Goal: Information Seeking & Learning: Learn about a topic

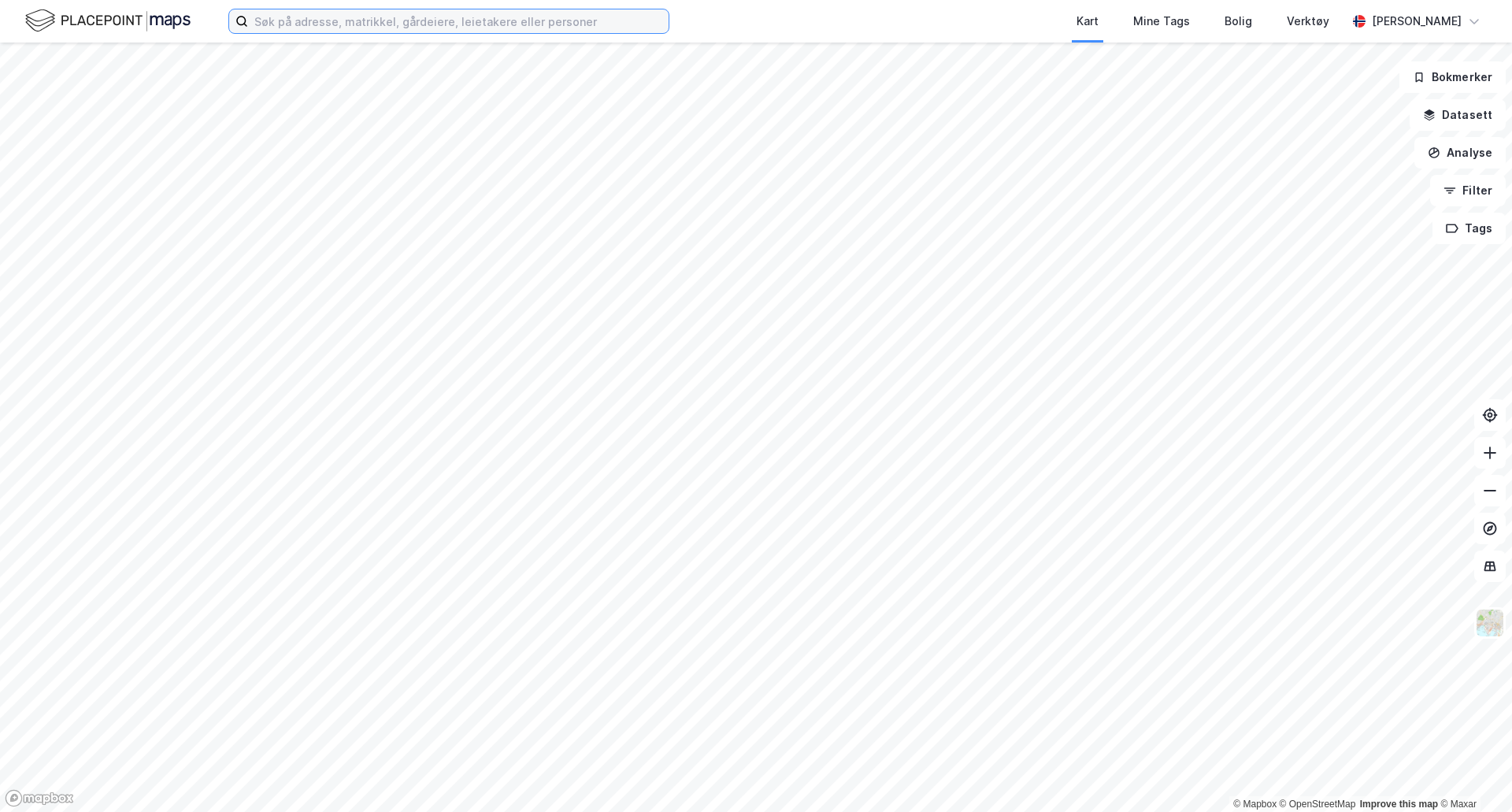
click at [316, 27] on input at bounding box center [459, 21] width 421 height 24
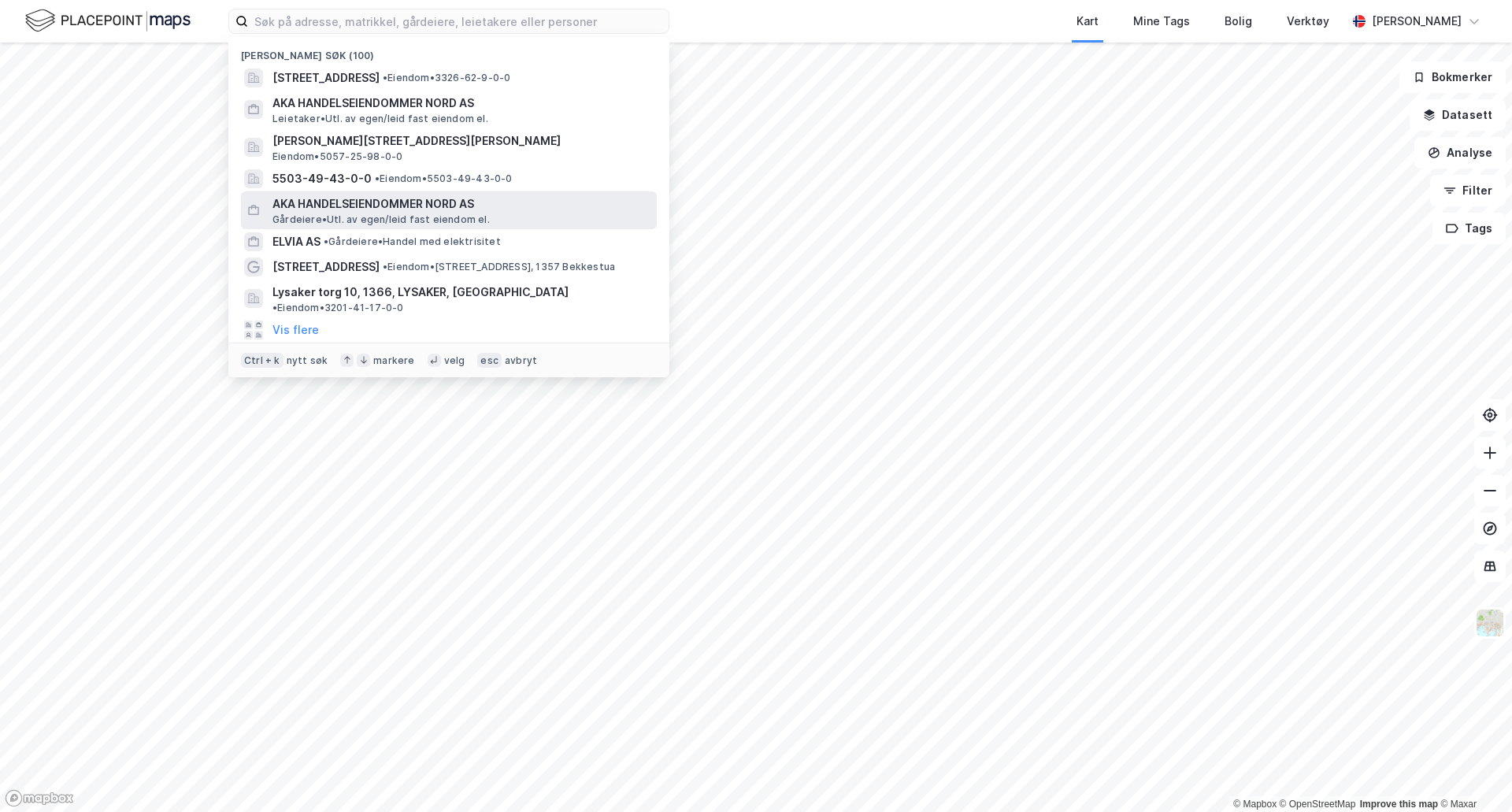
click at [455, 222] on span "Gårdeiere • Utl. av egen/leid fast eiendom el." at bounding box center [381, 219] width 217 height 12
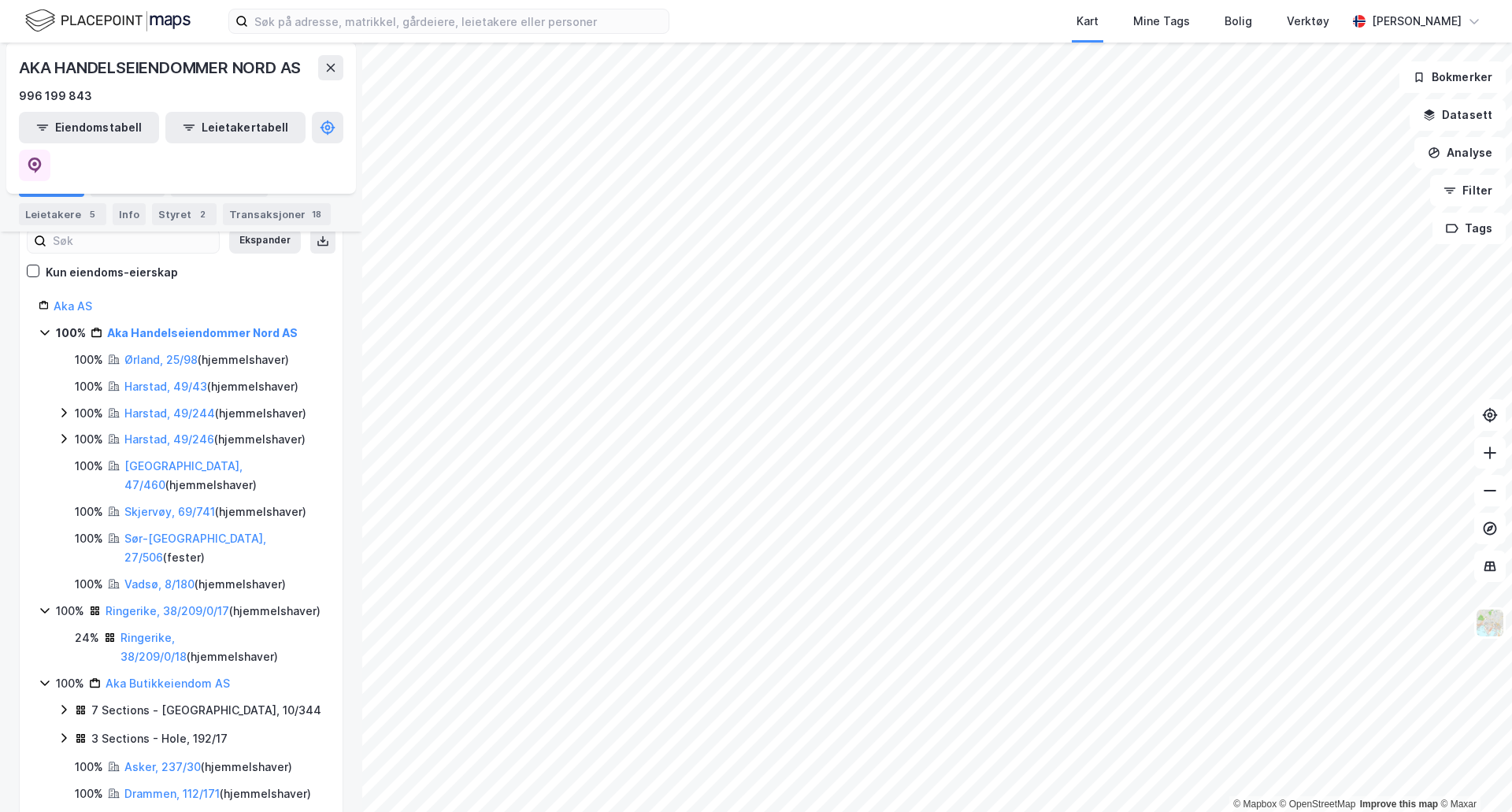
scroll to position [162, 0]
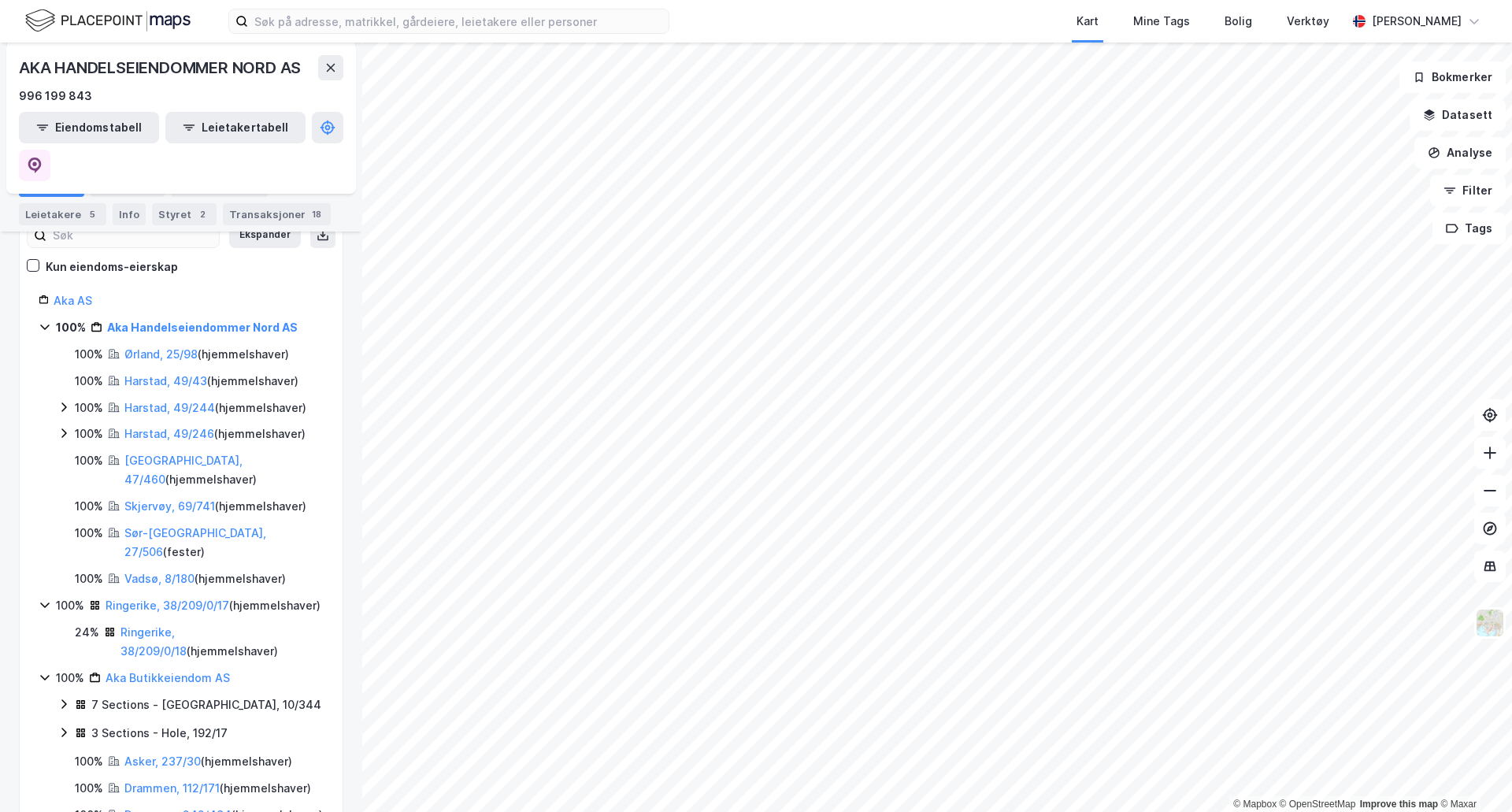
click at [68, 427] on icon at bounding box center [63, 433] width 12 height 12
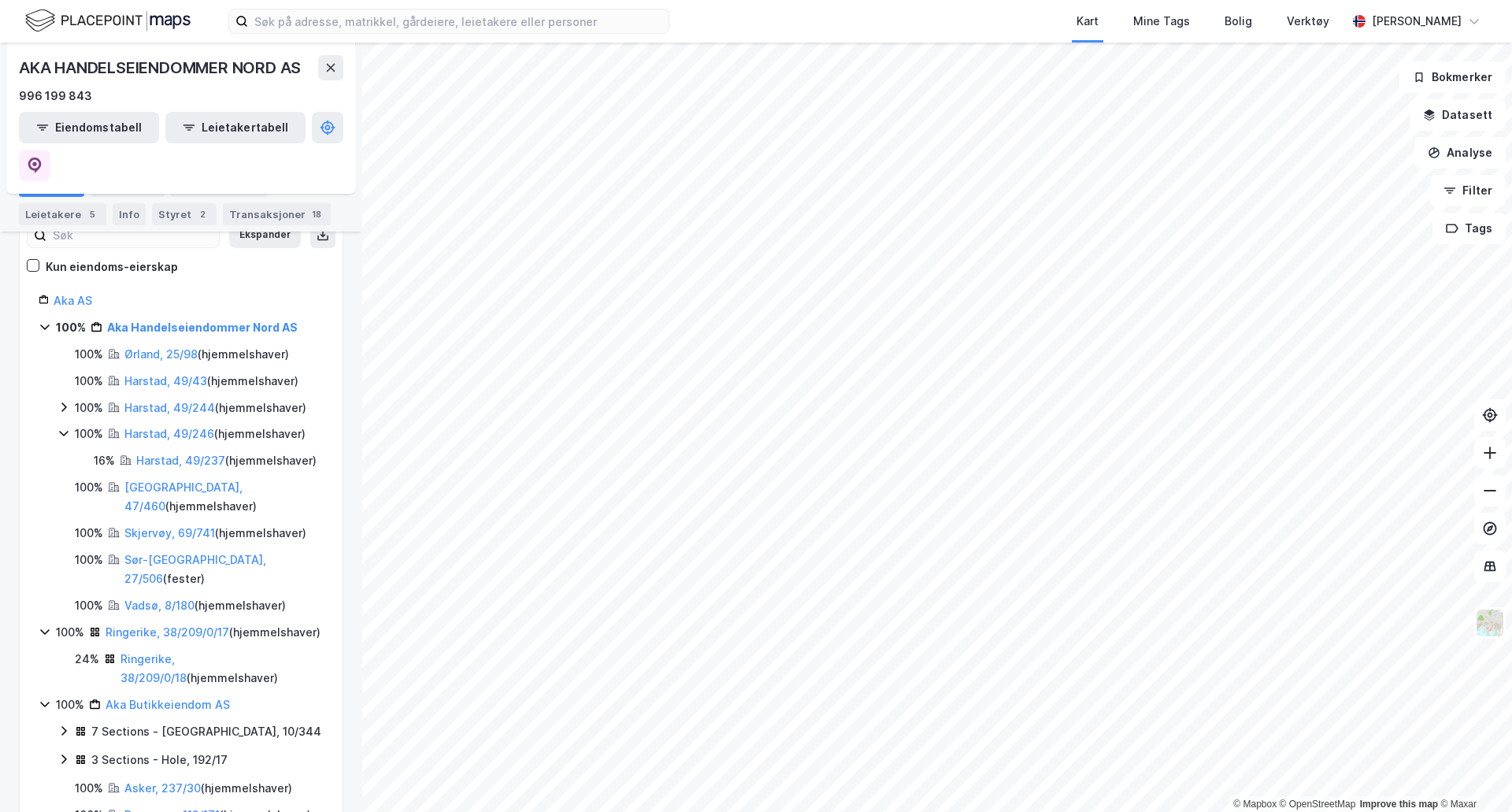
click at [67, 401] on icon at bounding box center [63, 406] width 12 height 12
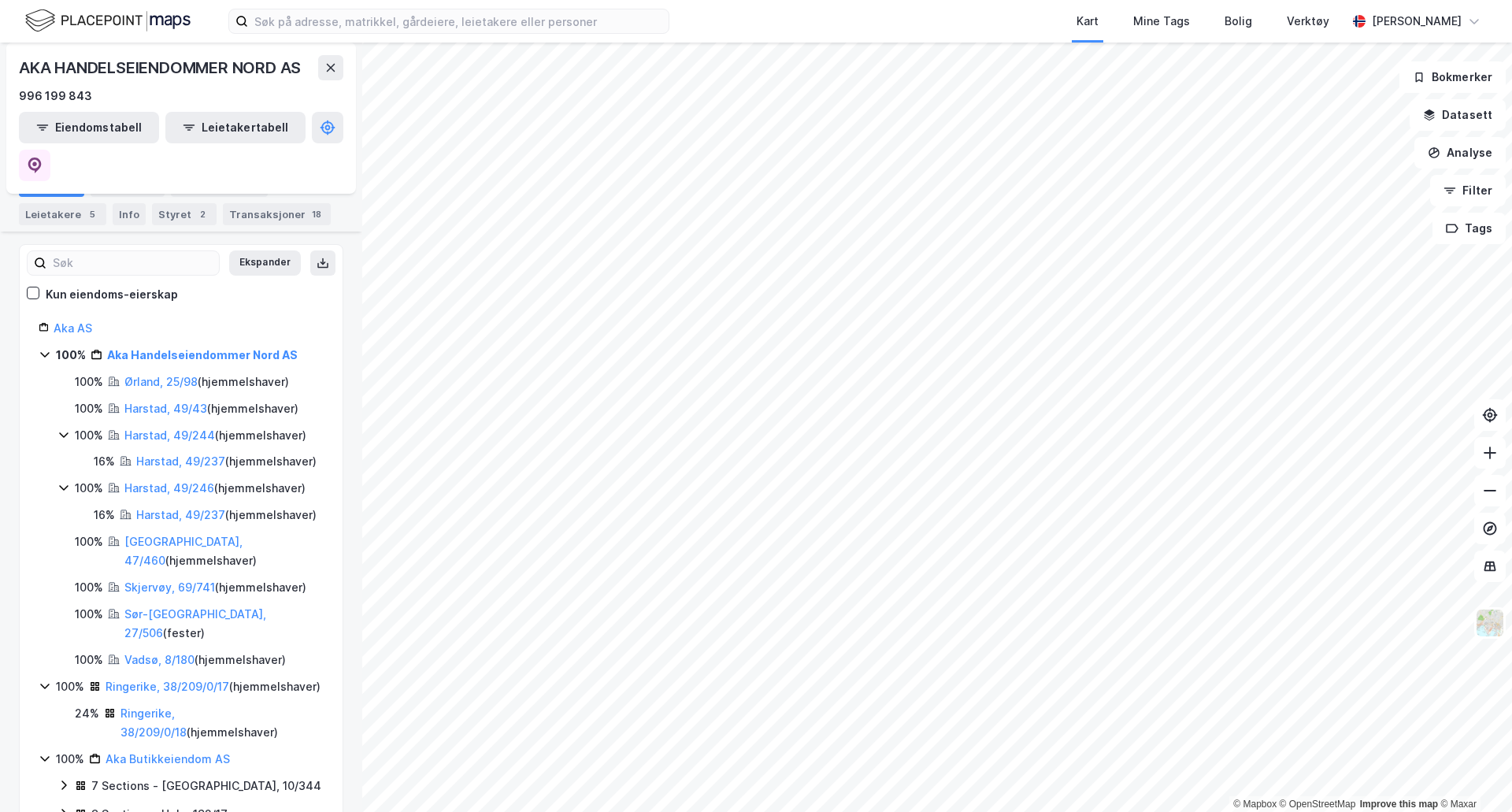
scroll to position [129, 0]
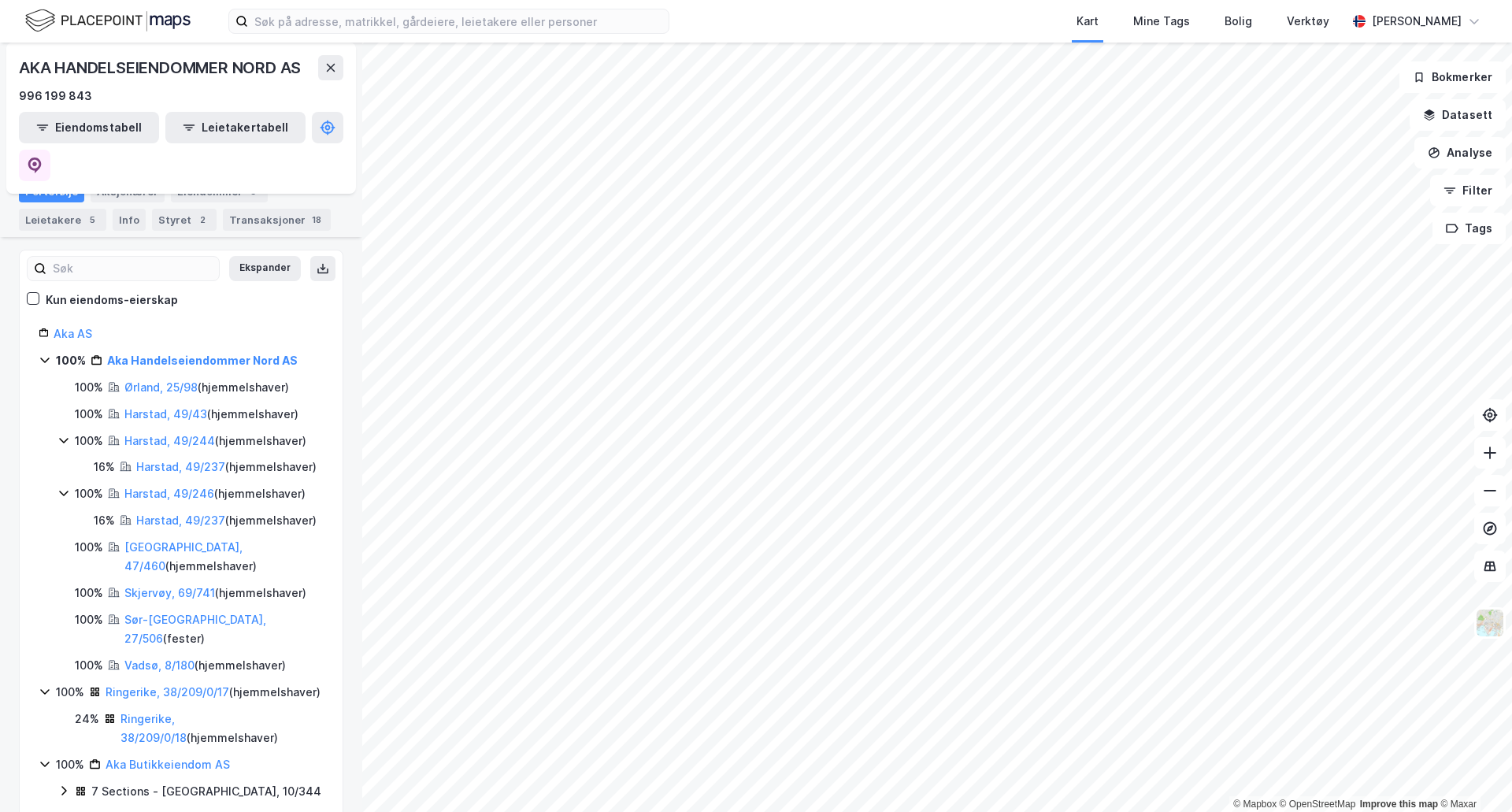
click at [194, 432] on div "Harstad, 49/244 ( hjemmelshaver )" at bounding box center [215, 442] width 182 height 19
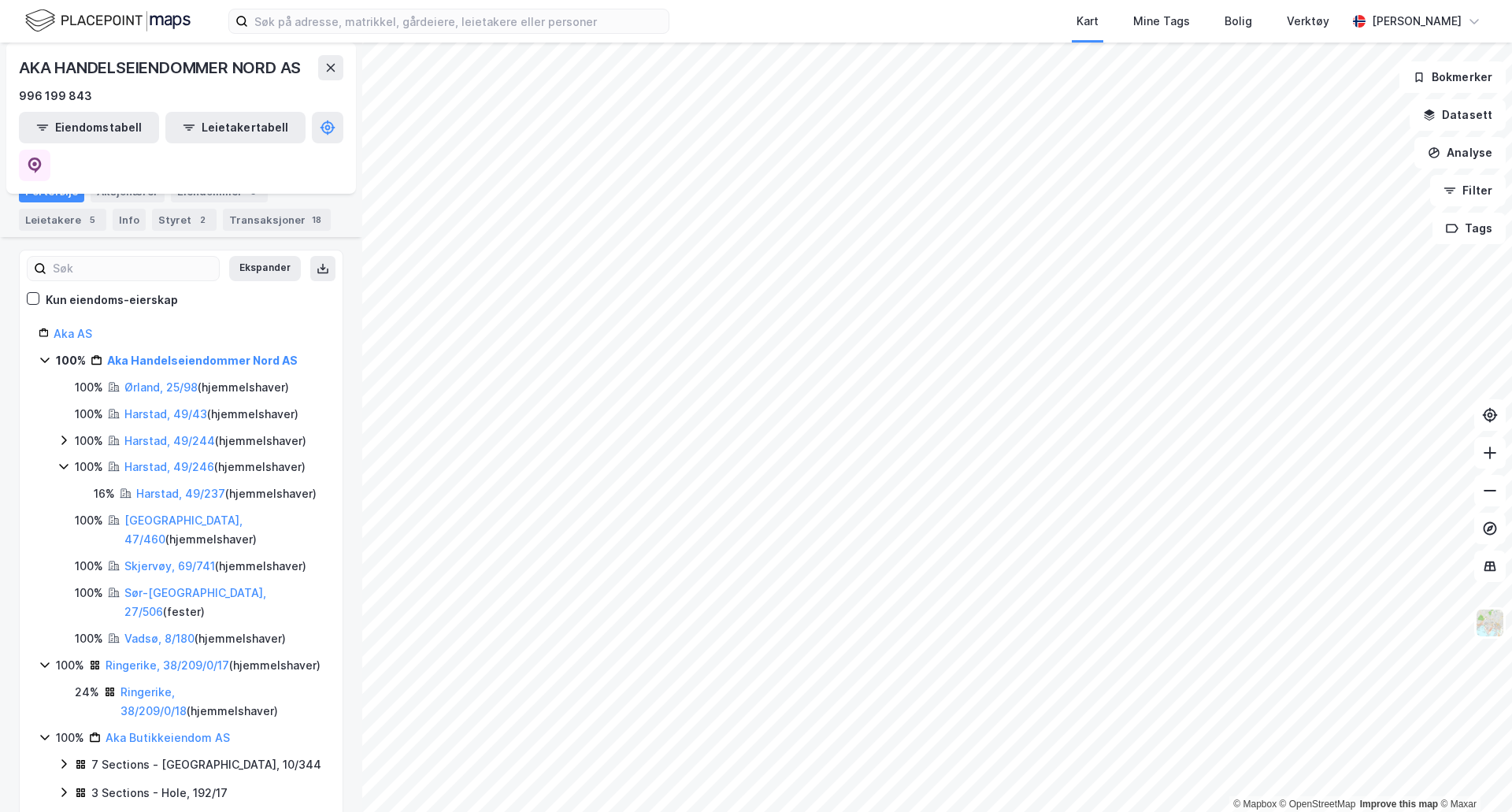
click at [194, 432] on div "Harstad, 49/244 ( hjemmelshaver )" at bounding box center [215, 442] width 182 height 19
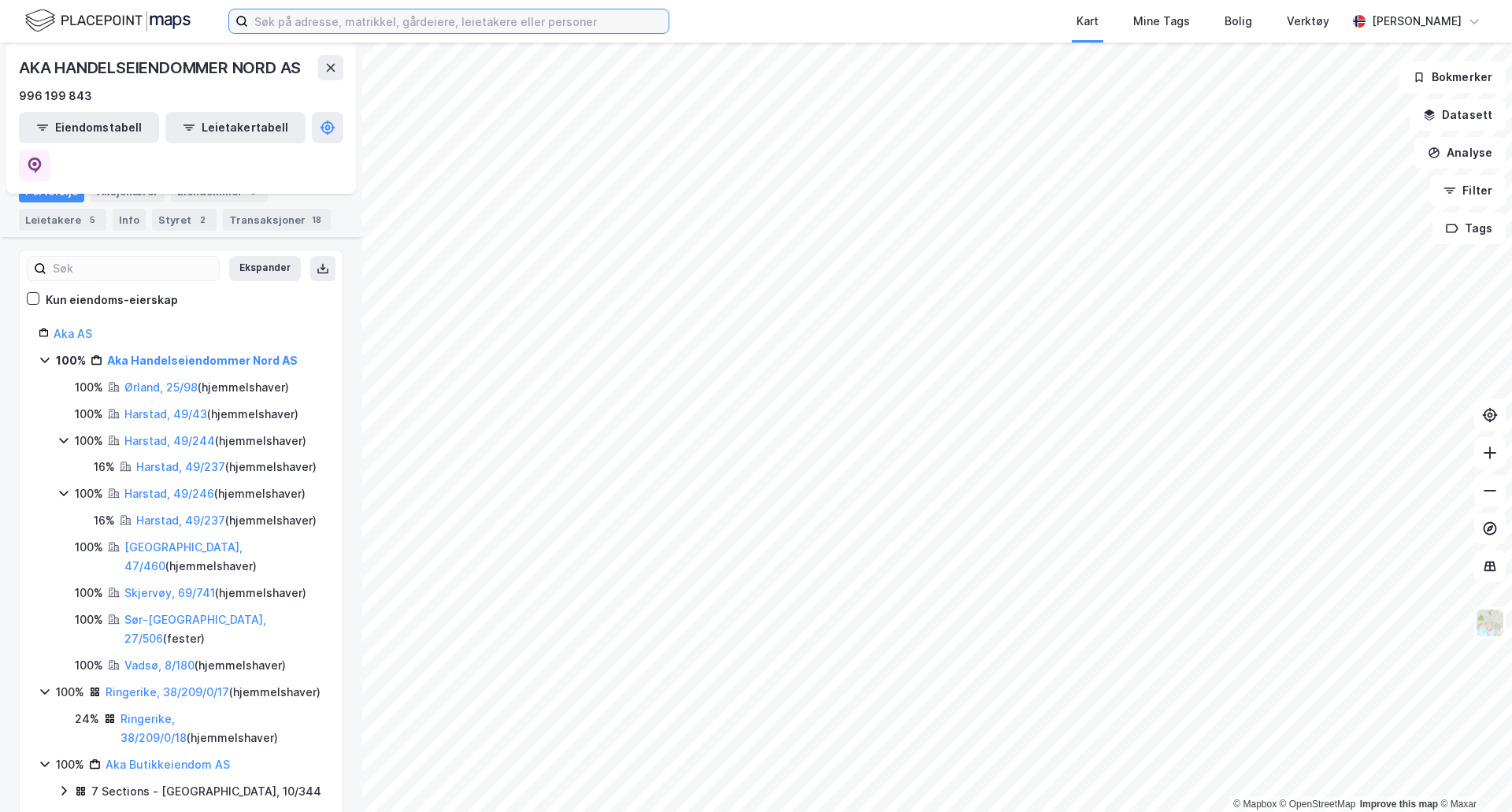
click at [439, 25] on input at bounding box center [459, 21] width 421 height 24
